Goal: Information Seeking & Learning: Understand process/instructions

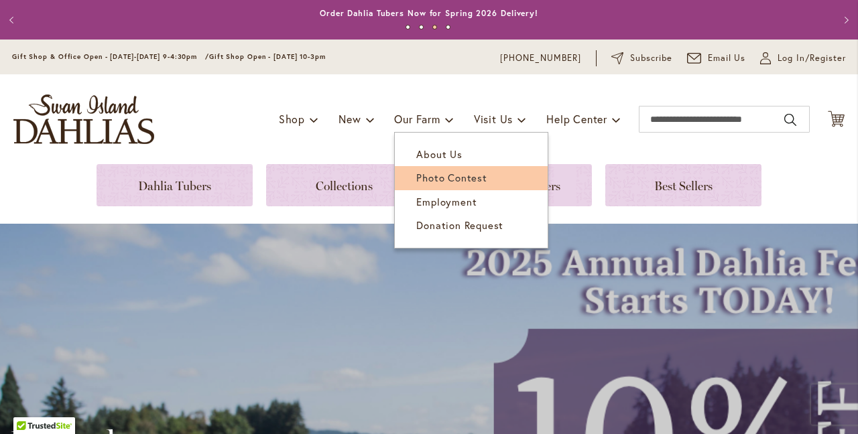
click at [450, 180] on span "Photo Contest" at bounding box center [451, 177] width 70 height 13
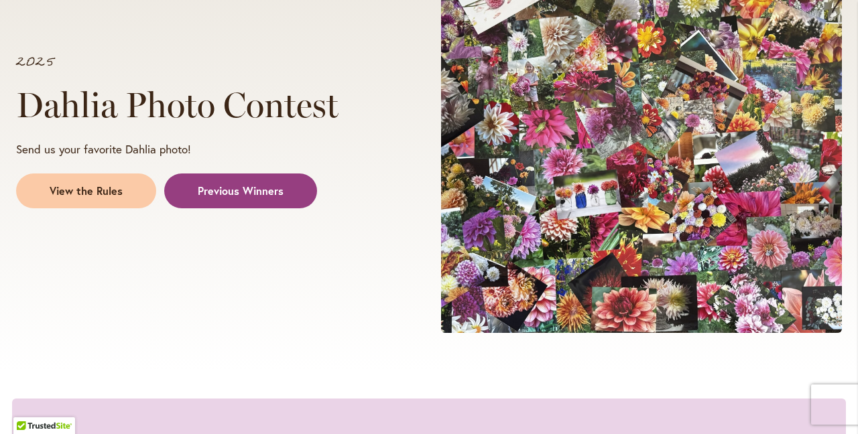
scroll to position [288, 0]
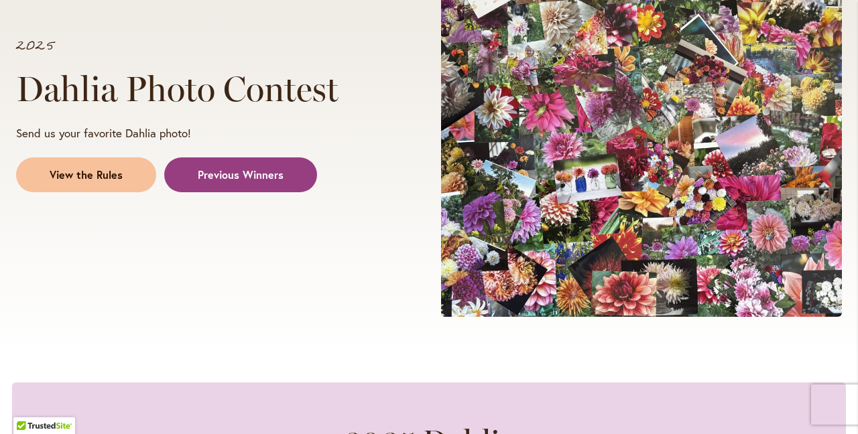
click at [84, 174] on span "View the Rules" at bounding box center [86, 174] width 73 height 15
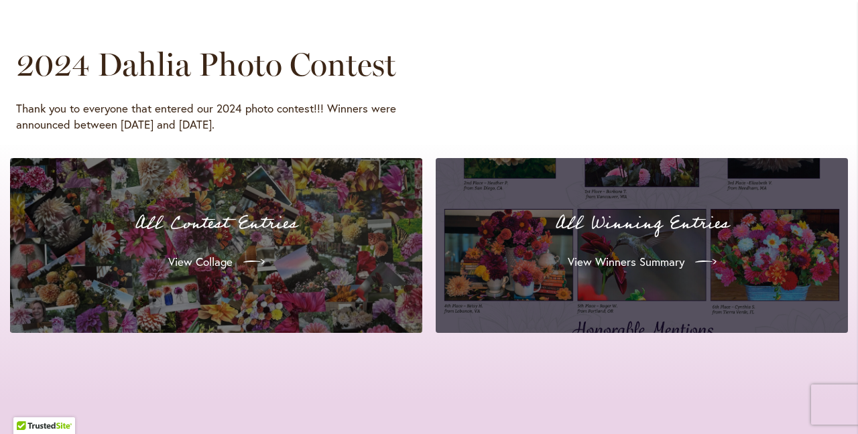
scroll to position [1266, 0]
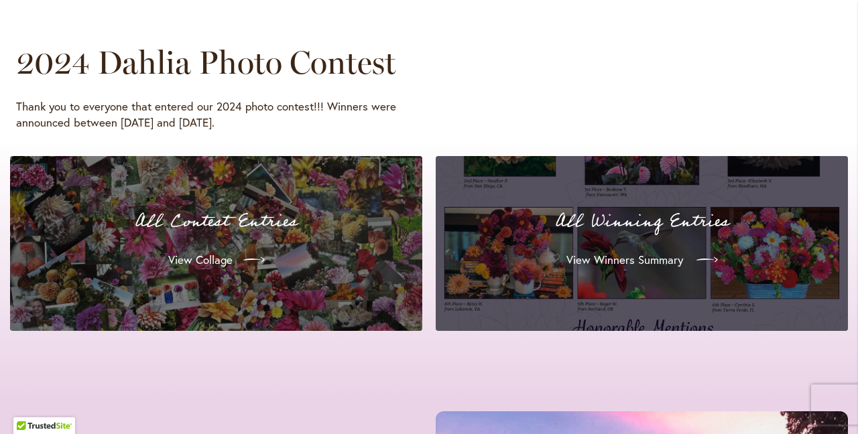
click at [677, 259] on span "View Winners Summary" at bounding box center [624, 260] width 117 height 16
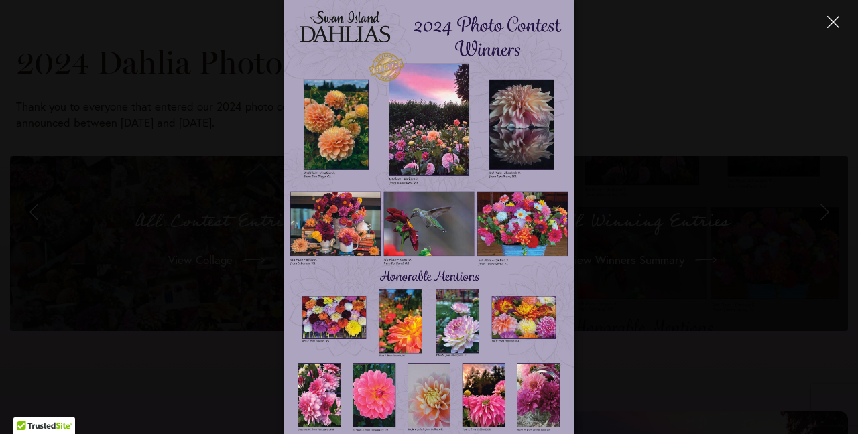
click at [837, 21] on icon "Close" at bounding box center [833, 22] width 12 height 12
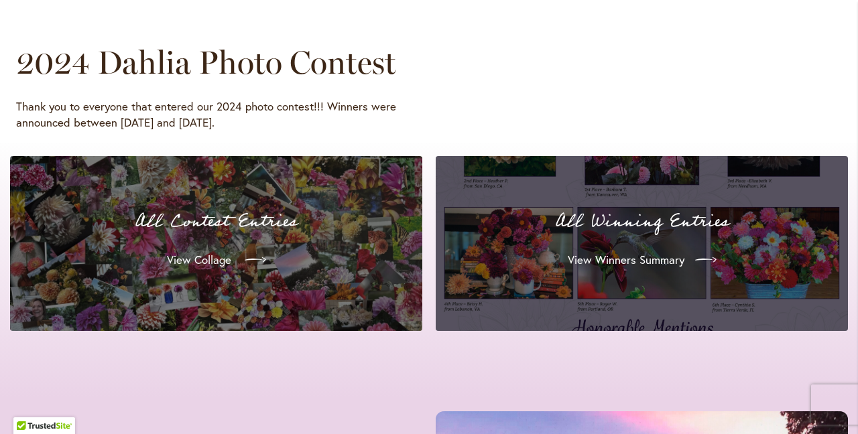
click at [251, 260] on icon at bounding box center [255, 259] width 21 height 21
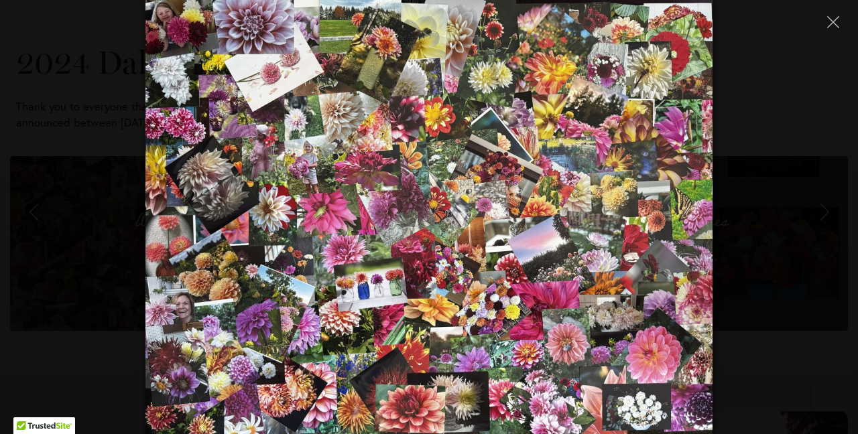
scroll to position [288, 0]
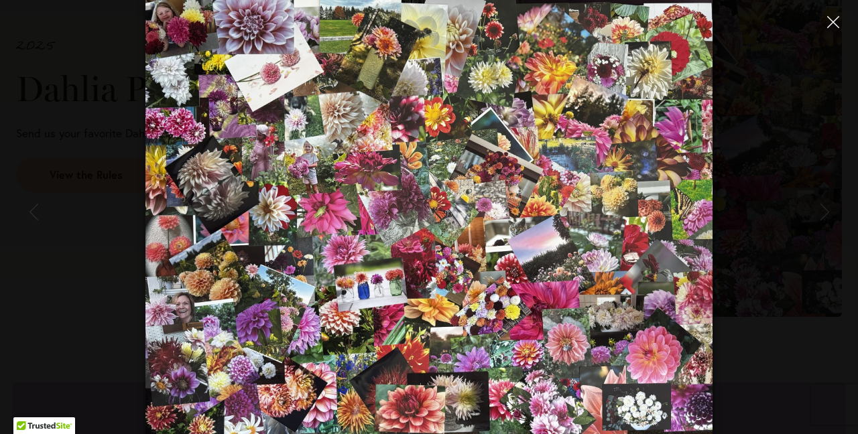
click at [839, 24] on button "Close" at bounding box center [832, 21] width 23 height 23
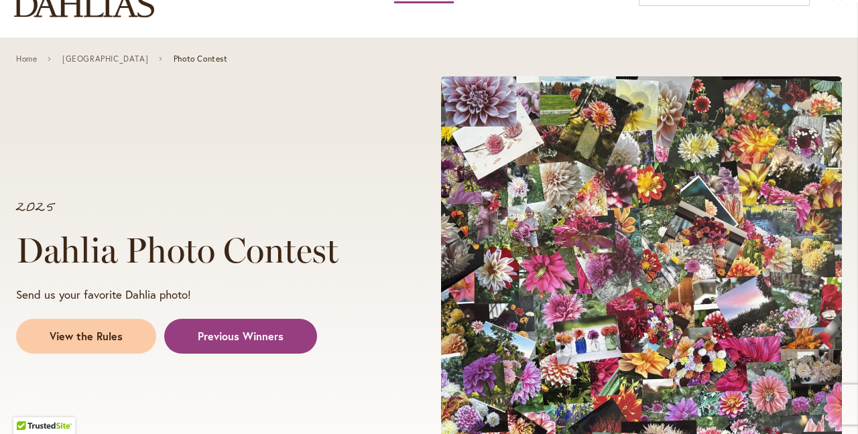
scroll to position [0, 0]
